Goal: Task Accomplishment & Management: Use online tool/utility

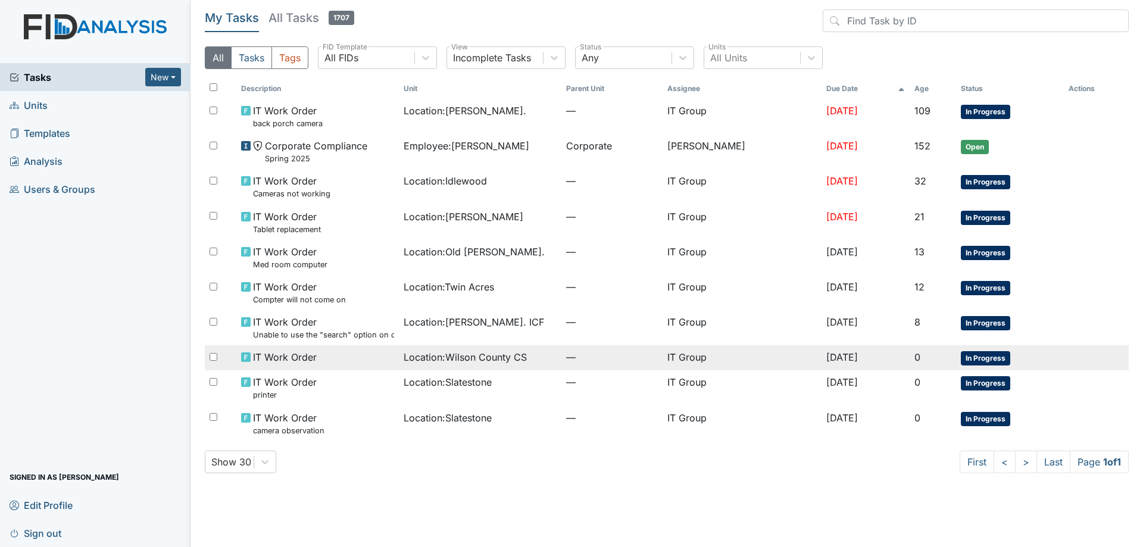
click at [353, 363] on div "IT Work Order" at bounding box center [317, 357] width 153 height 14
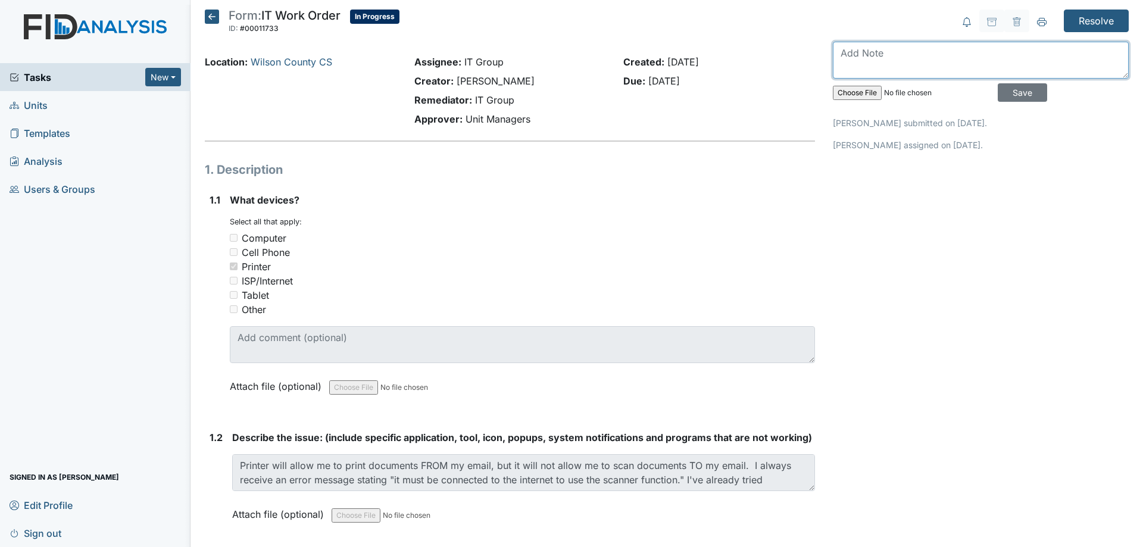
click at [903, 58] on textarea at bounding box center [981, 60] width 296 height 37
type textarea "Changed IP address, restarted [PERSON_NAME]'s computer and tested scan."
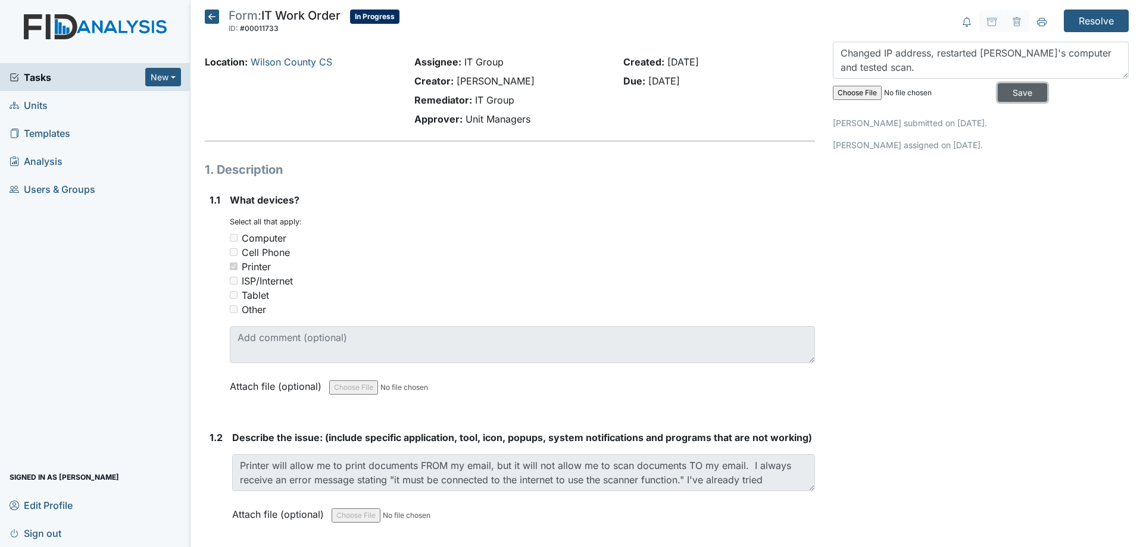
click at [1011, 92] on input "Save" at bounding box center [1022, 92] width 49 height 18
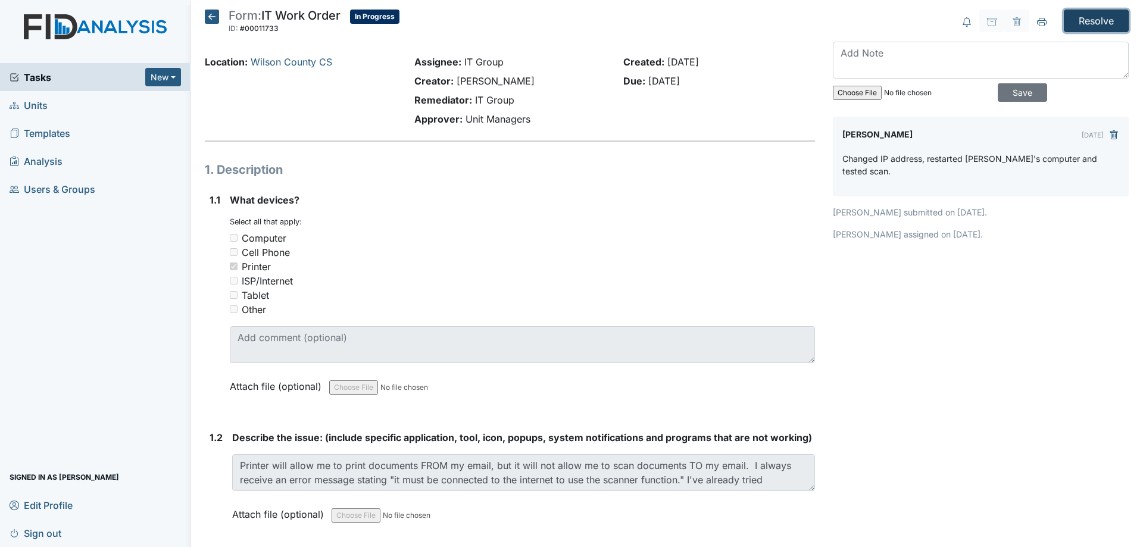
click at [1082, 27] on input "Resolve" at bounding box center [1096, 21] width 65 height 23
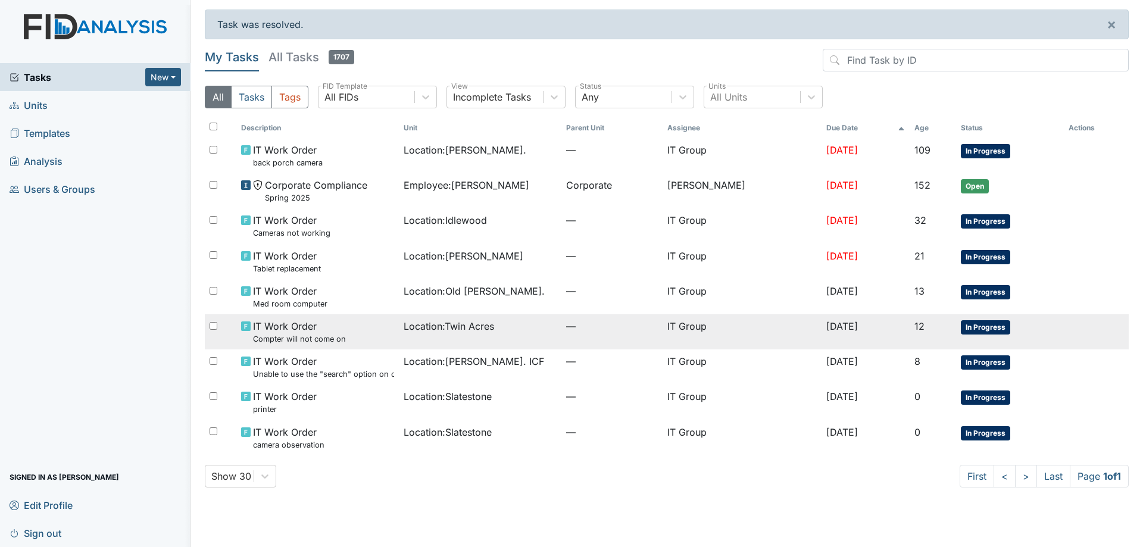
click at [494, 332] on span "Location : Twin Acres" at bounding box center [449, 326] width 90 height 14
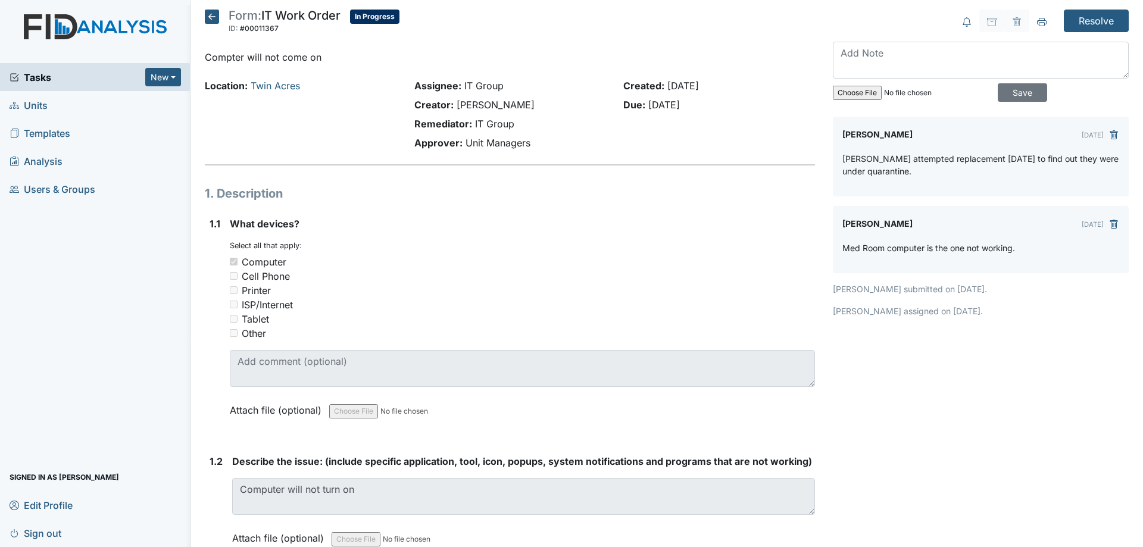
click at [216, 18] on icon at bounding box center [212, 17] width 14 height 14
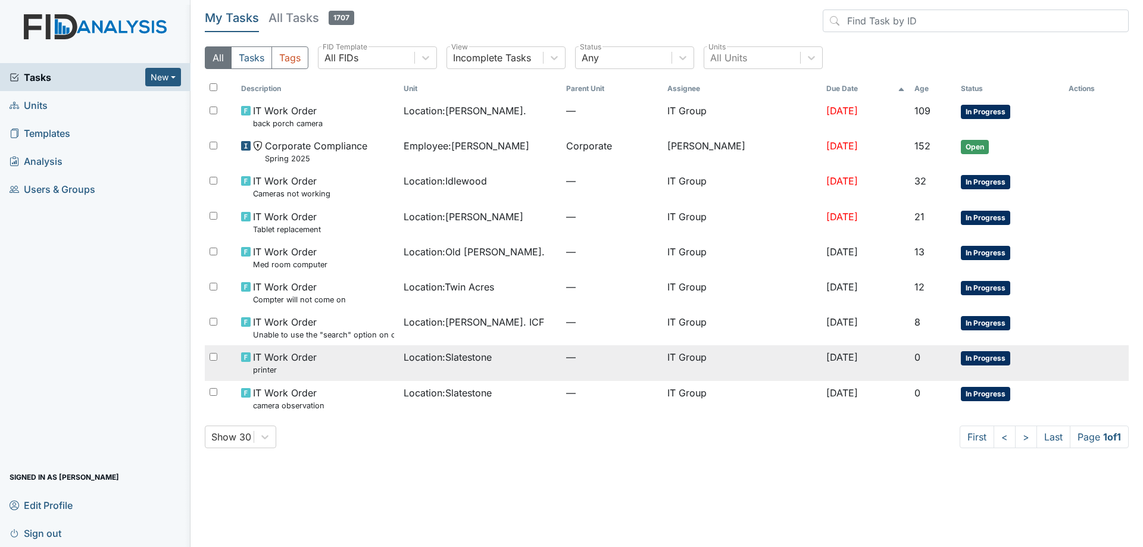
click at [527, 373] on td "Location : Slatestone" at bounding box center [480, 362] width 163 height 35
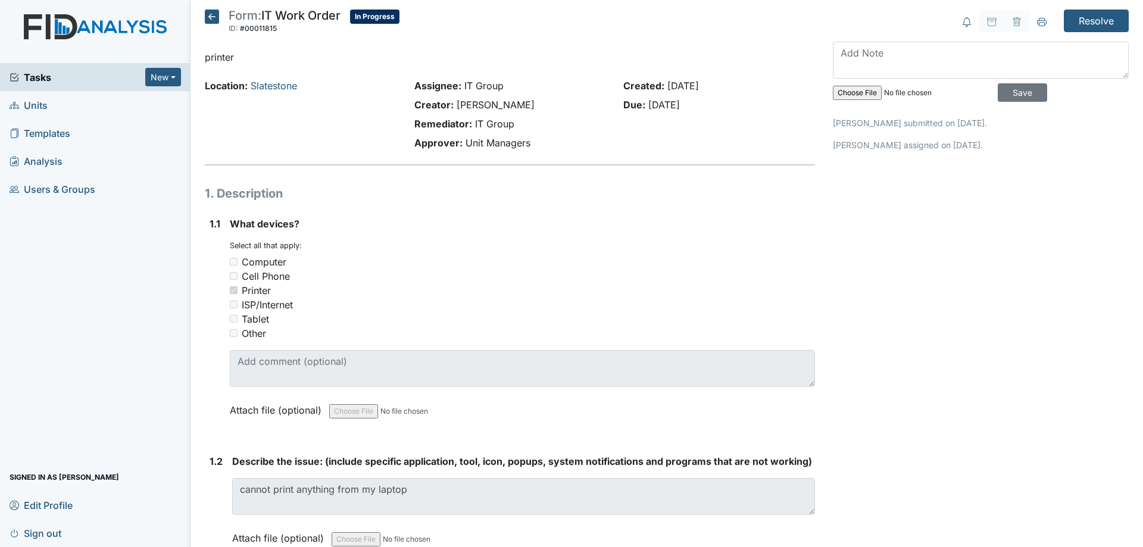
click at [216, 19] on icon at bounding box center [212, 17] width 14 height 14
